Goal: Transaction & Acquisition: Download file/media

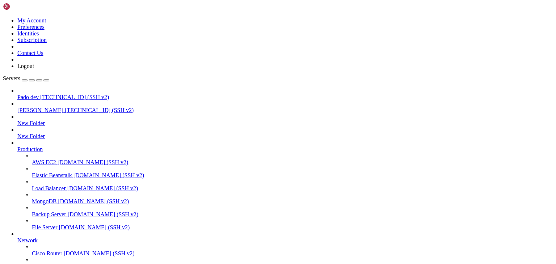
click at [65, 107] on span "[TECHNICAL_ID] (SSH v2)" at bounding box center [99, 110] width 69 height 6
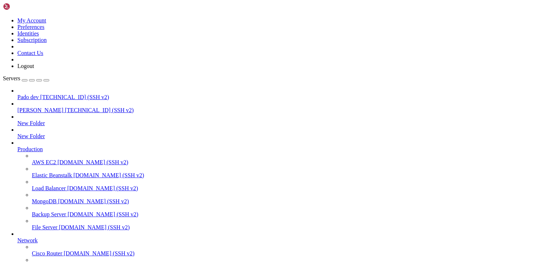
type input "/public_html/storage/logs"
